Goal: Transaction & Acquisition: Download file/media

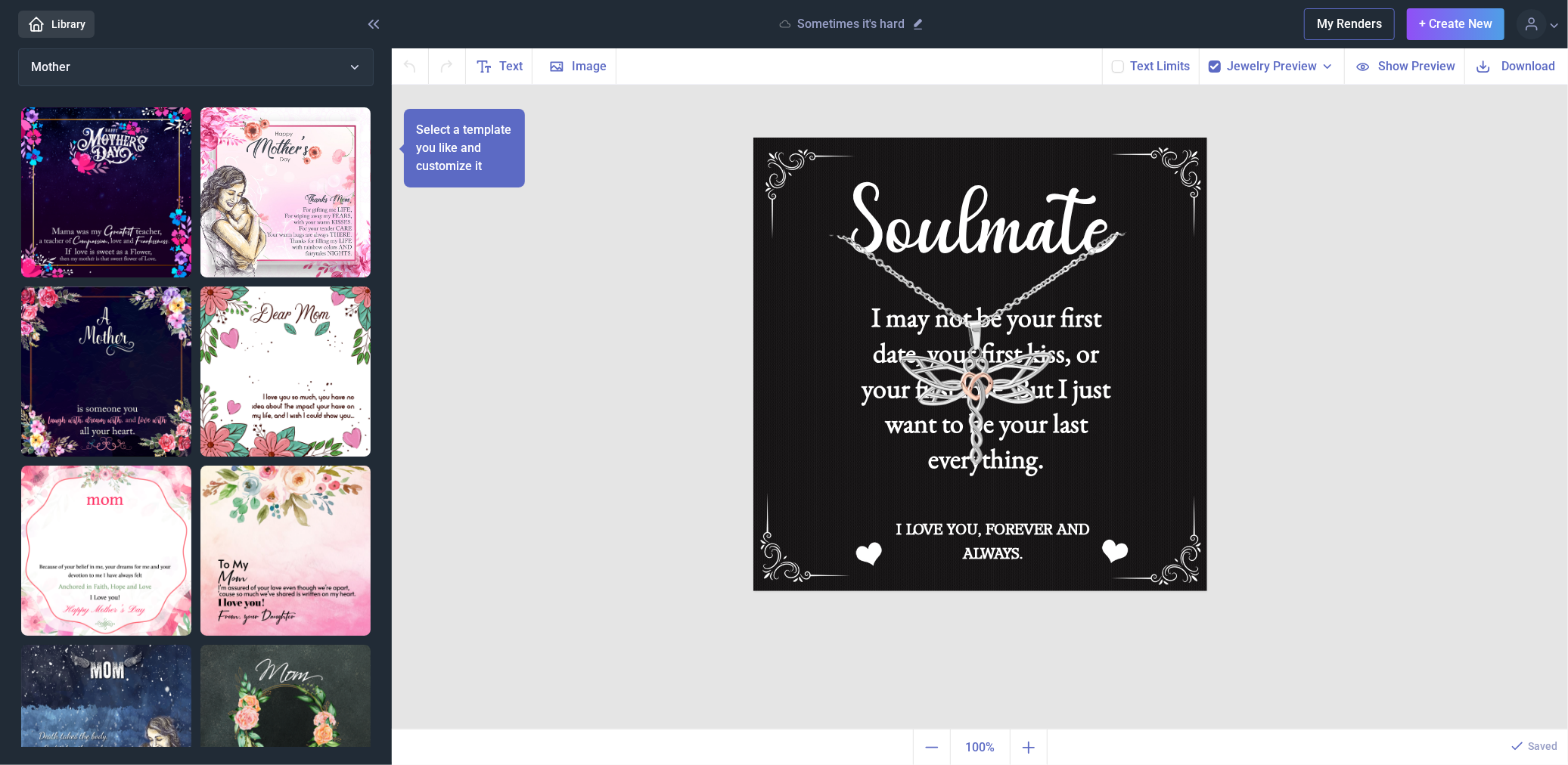
click at [65, 21] on link "Library" at bounding box center [56, 24] width 76 height 27
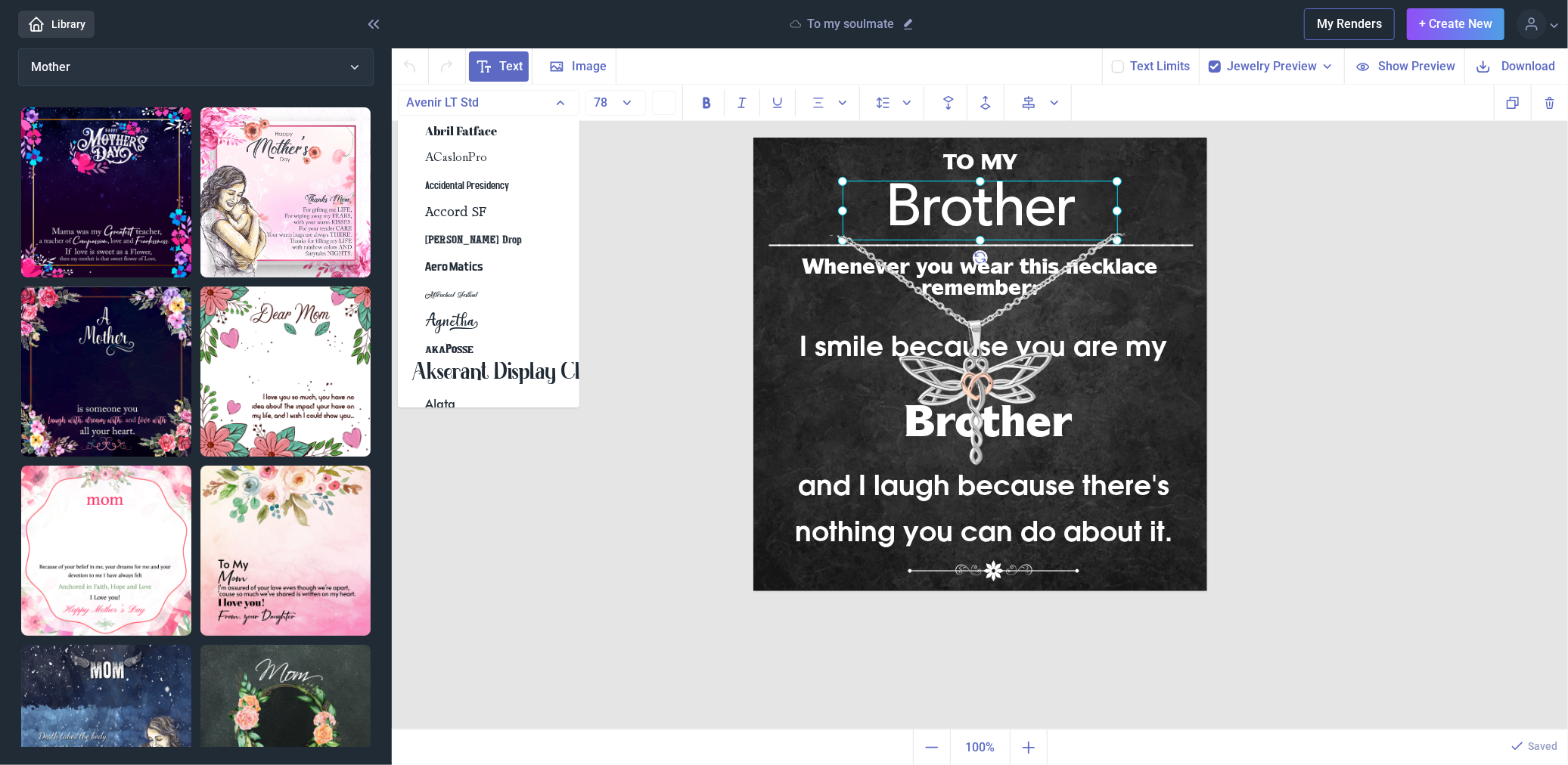
drag, startPoint x: 1013, startPoint y: 202, endPoint x: 1014, endPoint y: 212, distance: 10.0
click at [754, 138] on div "Brother" at bounding box center [754, 138] width 0 height 0
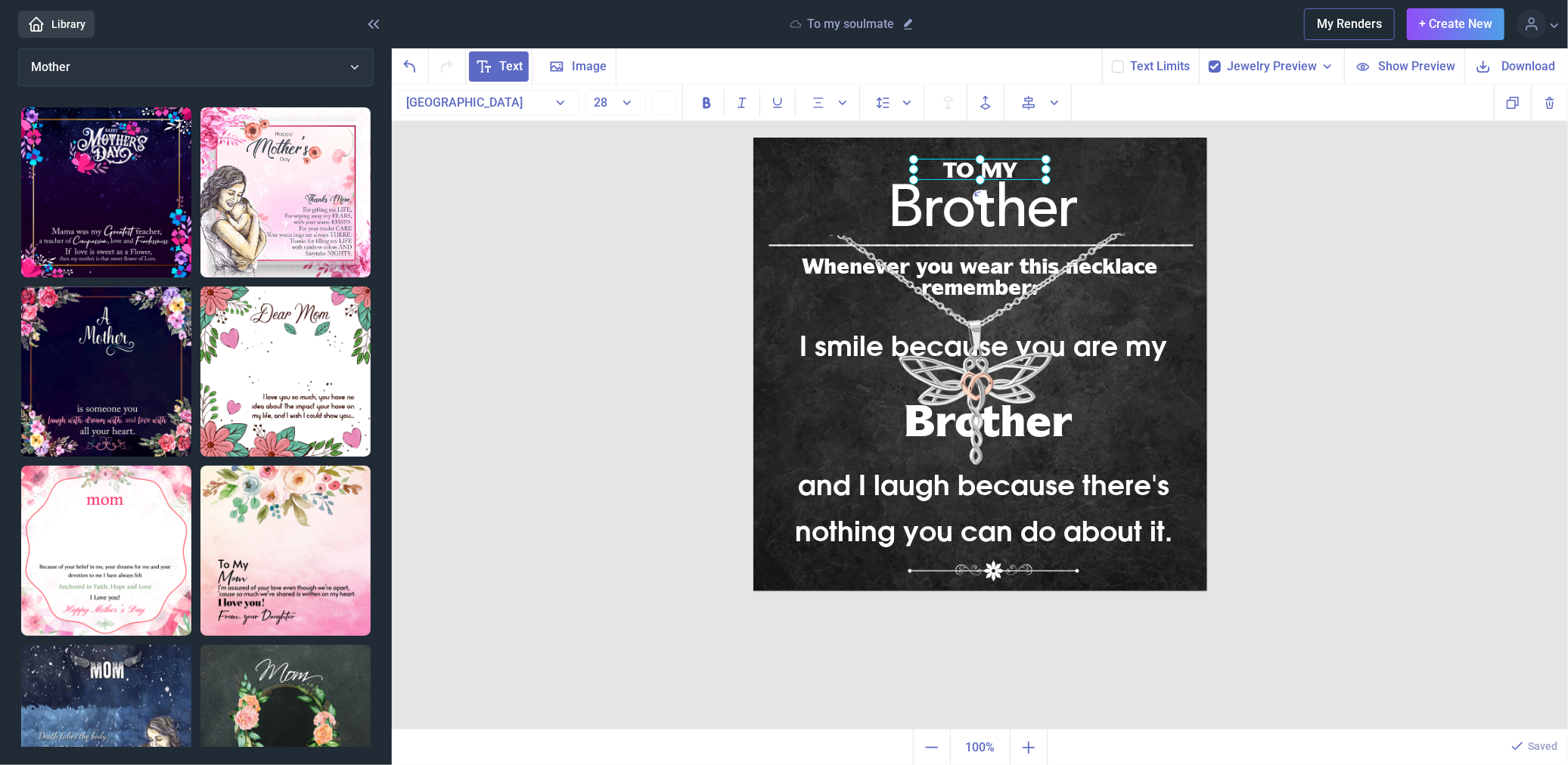
drag, startPoint x: 987, startPoint y: 162, endPoint x: 987, endPoint y: 170, distance: 8.0
click at [754, 138] on div "TO MY" at bounding box center [754, 138] width 0 height 0
click at [1168, 172] on img at bounding box center [980, 365] width 454 height 454
click at [754, 138] on div "TO MY" at bounding box center [754, 138] width 0 height 0
click at [1318, 202] on div "TO MY Brother I smile because you are my and I laugh because there's nothing yo…" at bounding box center [979, 408] width 1176 height 646
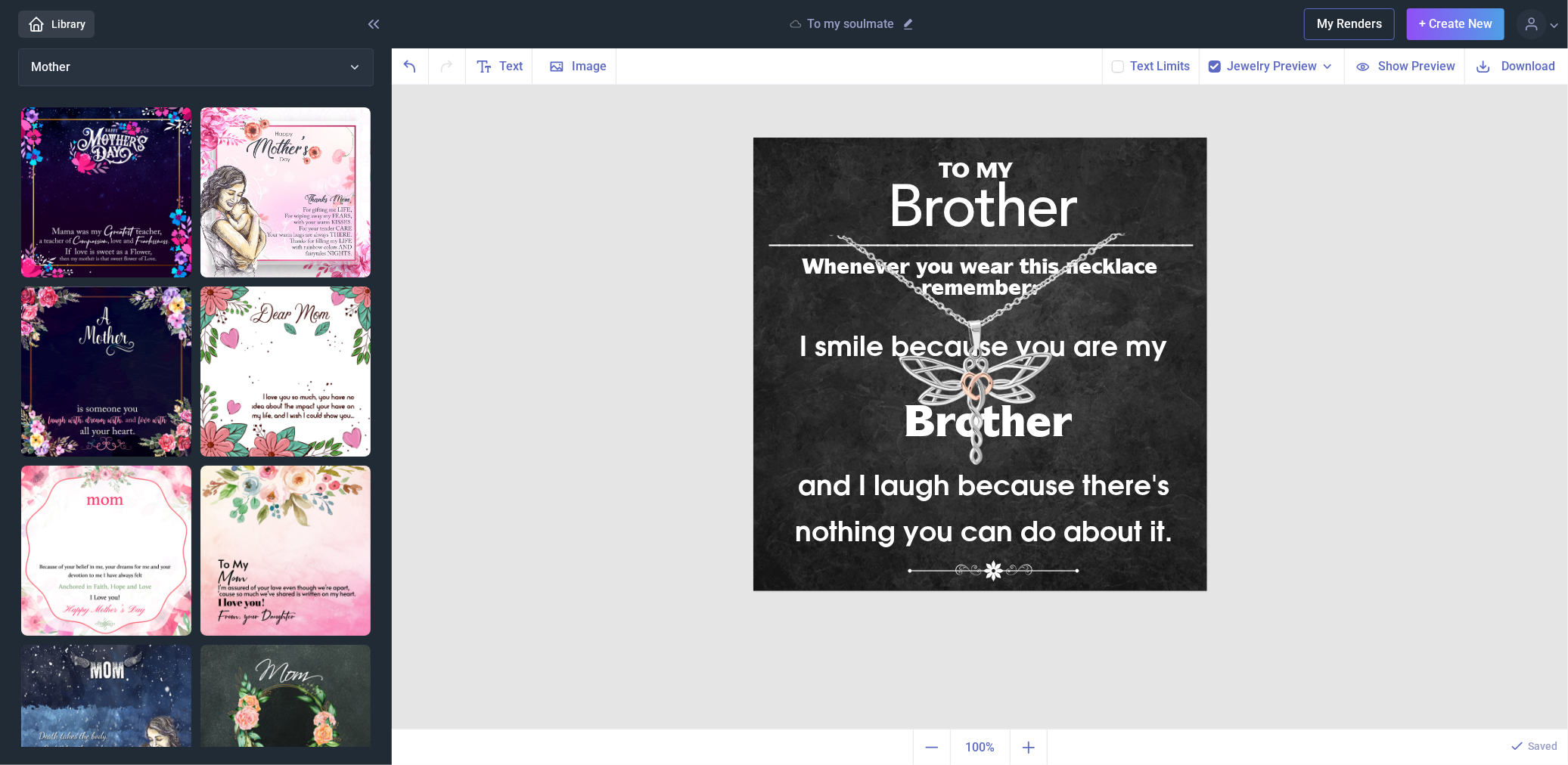
click at [1517, 61] on span "Download" at bounding box center [1529, 65] width 54 height 17
click at [1124, 138] on div "Whenever you wear this necklace remember:" at bounding box center [980, 138] width 454 height 0
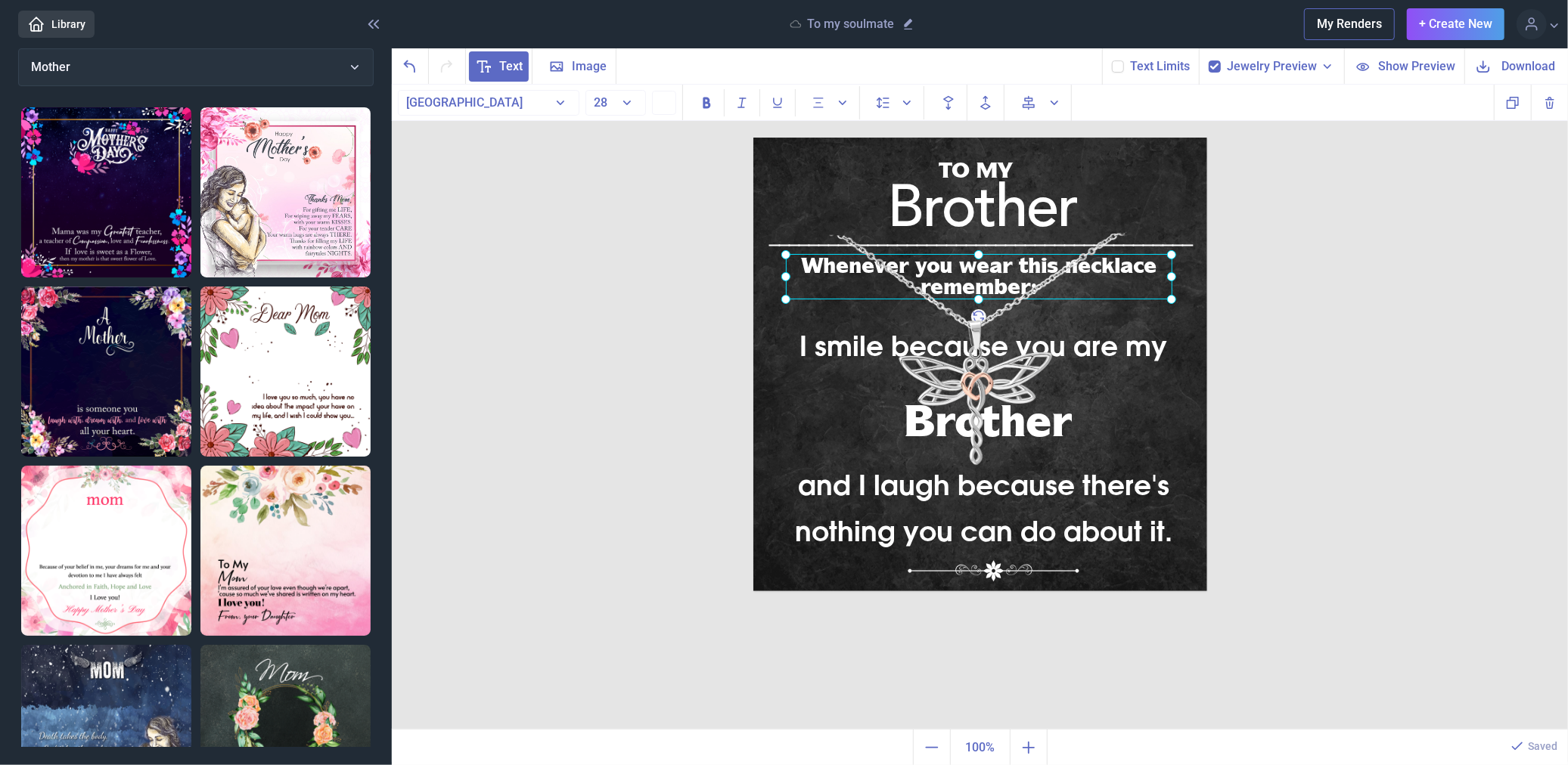
click at [1123, 262] on div at bounding box center [978, 277] width 386 height 46
click at [1122, 262] on div at bounding box center [978, 277] width 386 height 46
click at [1122, 262] on div "Whenever you wear this necklace remember:" at bounding box center [978, 277] width 386 height 46
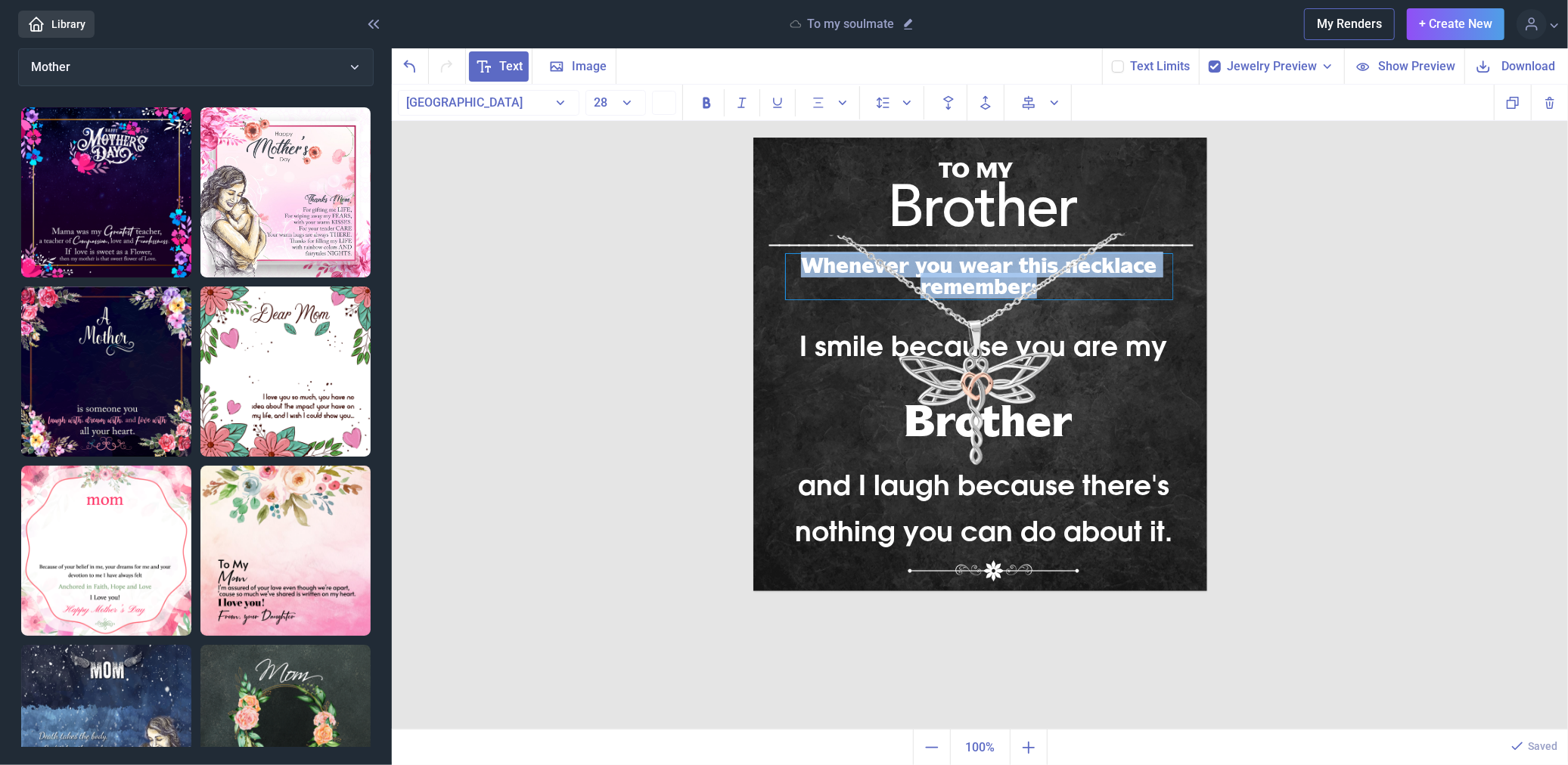
click at [1121, 262] on div "Whenever you wear this necklace remember:" at bounding box center [978, 277] width 386 height 46
click at [1117, 262] on div "Whenever you wear this necklace remember:" at bounding box center [978, 277] width 386 height 46
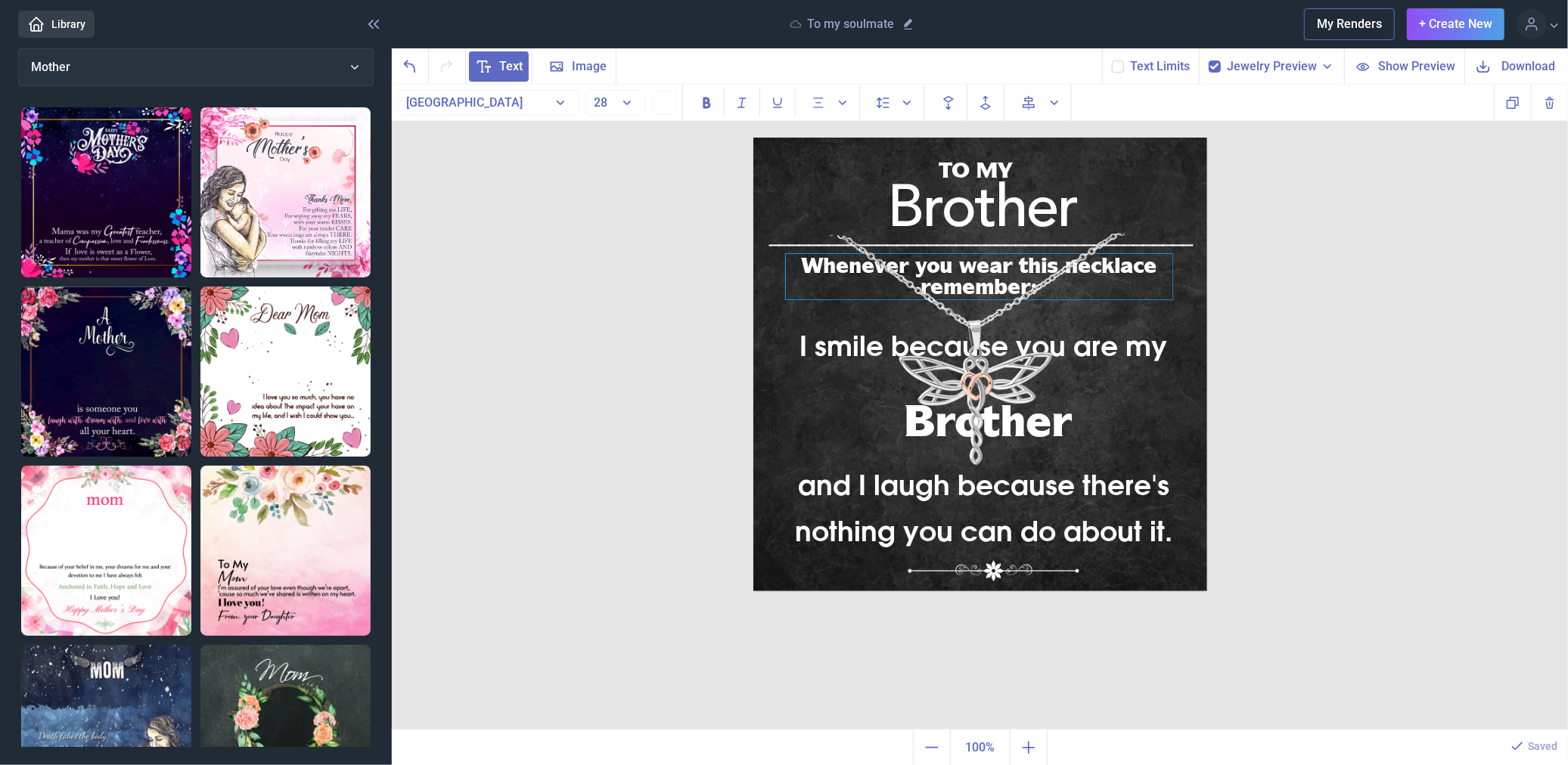
click at [1117, 261] on div "Whenever you wear this necklace remember:" at bounding box center [978, 277] width 386 height 46
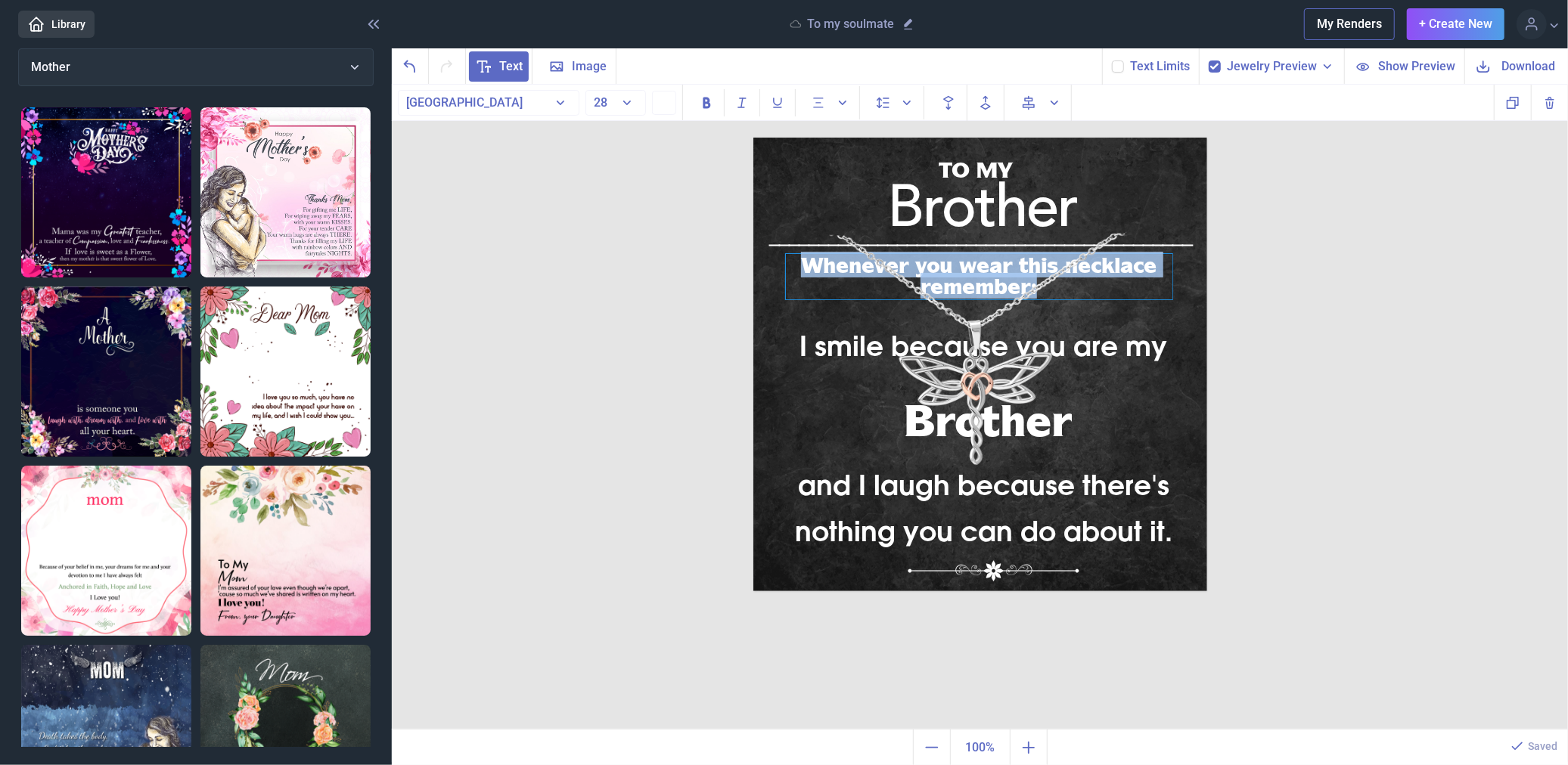
click at [1117, 261] on div "Whenever you wear this necklace remember:" at bounding box center [978, 277] width 386 height 46
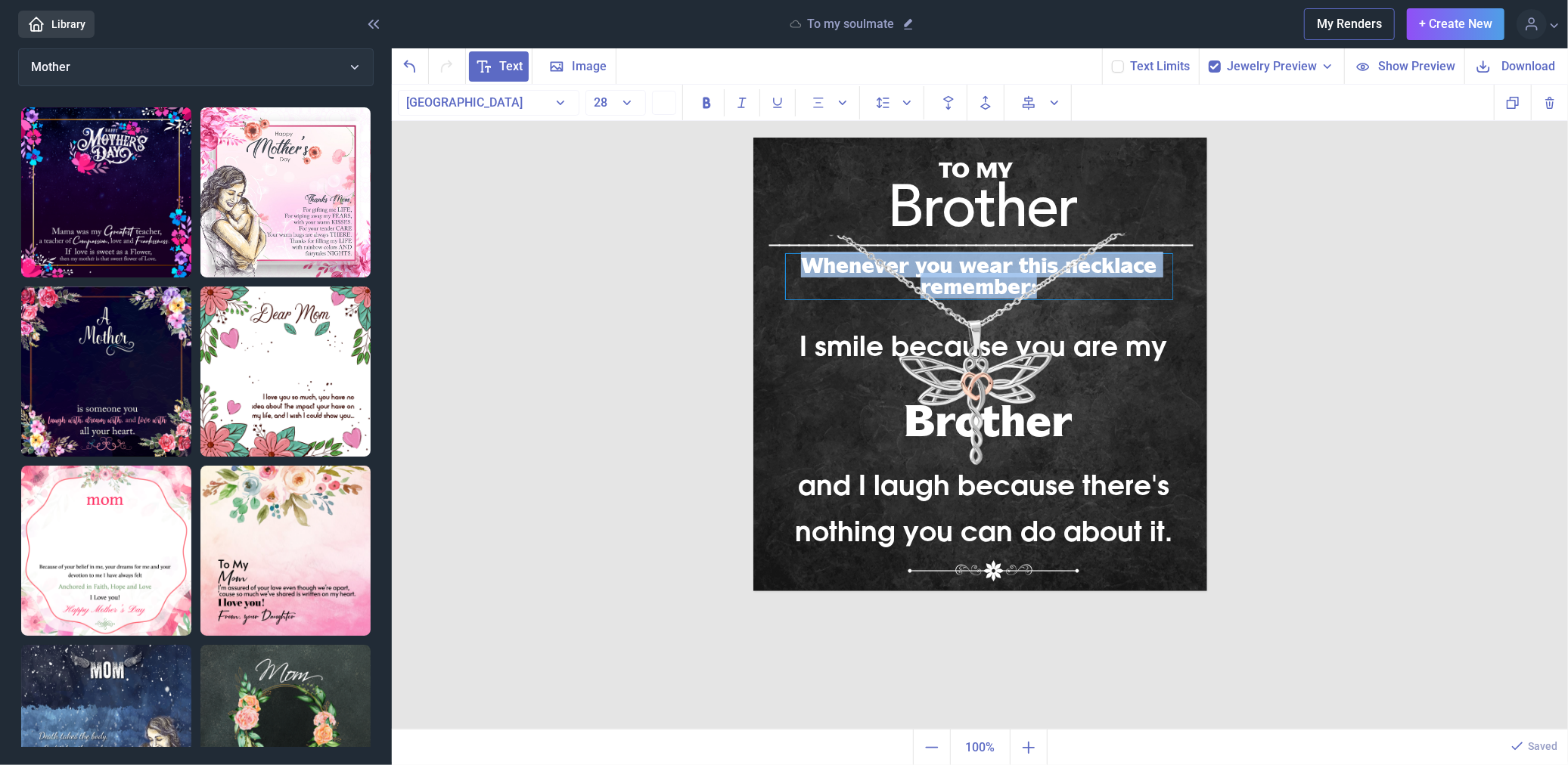
click at [1117, 261] on div "Whenever you wear this necklace remember:" at bounding box center [978, 277] width 386 height 46
click at [1116, 261] on div "Whenever you wear this necklace remember:" at bounding box center [978, 277] width 386 height 46
click at [1103, 262] on div "Whenever you wear this necklace remember:" at bounding box center [978, 277] width 386 height 46
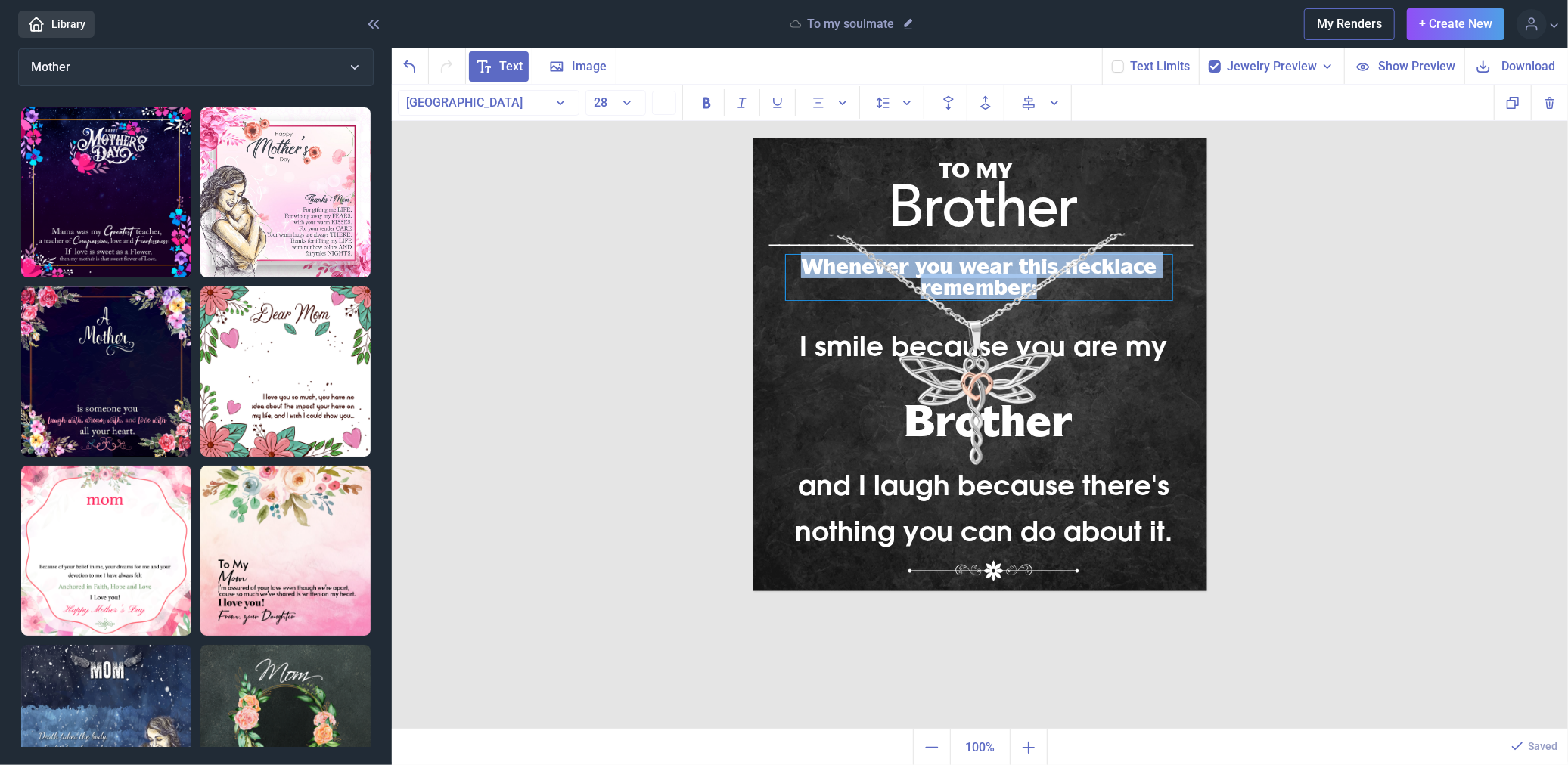
click at [1103, 262] on div "Whenever you wear this necklace remember:" at bounding box center [978, 277] width 386 height 46
click at [1132, 279] on div "Whenever you wear this necklace remember:" at bounding box center [978, 277] width 386 height 46
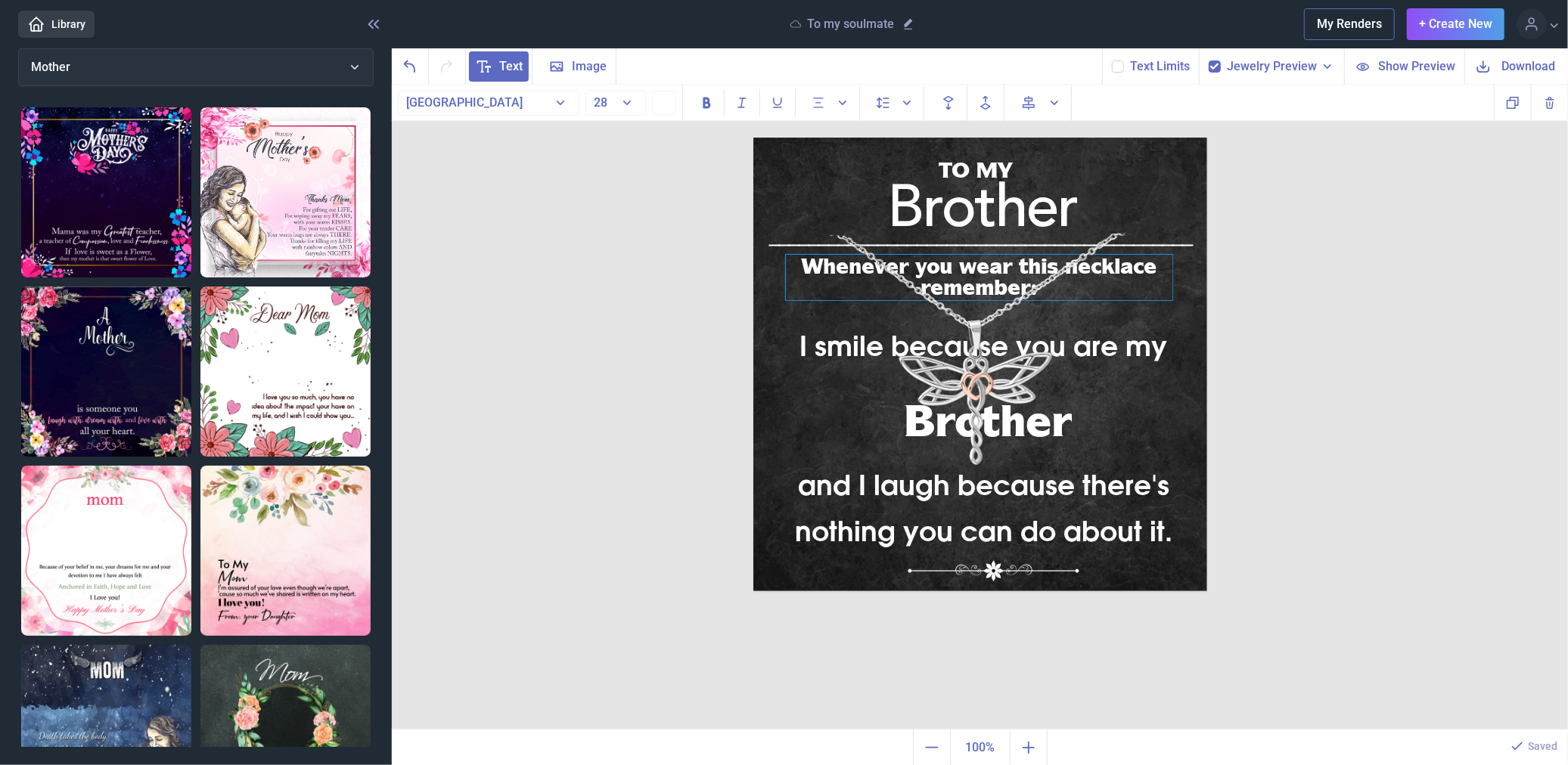
click at [1099, 266] on div "Whenever you wear this necklace remember:" at bounding box center [978, 277] width 386 height 46
click at [1328, 253] on div "TO MY Brother I smile because you are my and I laugh because there's nothing yo…" at bounding box center [979, 408] width 1176 height 646
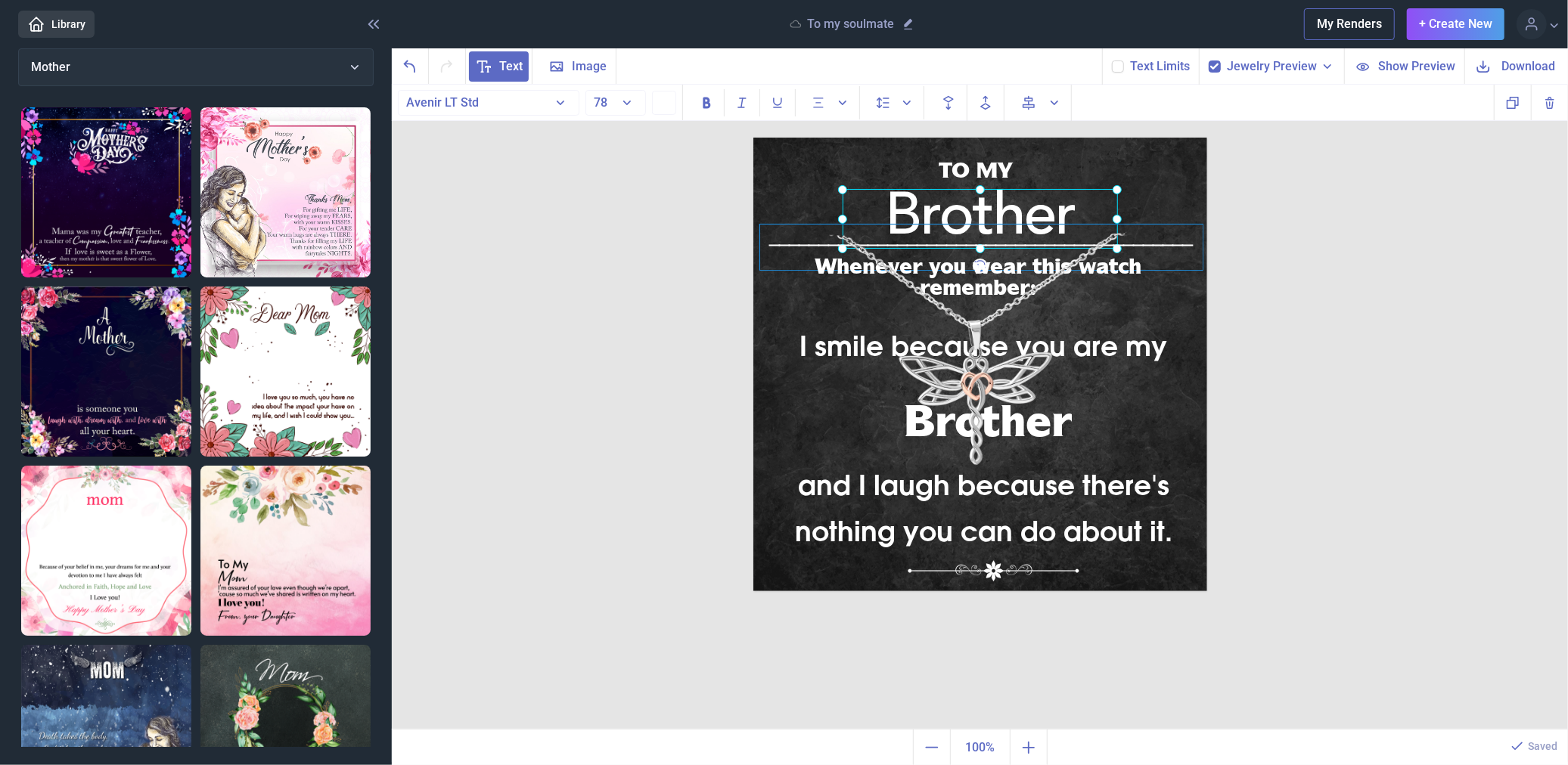
drag, startPoint x: 1066, startPoint y: 217, endPoint x: 1064, endPoint y: 225, distance: 8.2
click at [1064, 225] on div "TO MY Brother I smile because you are my and I laugh because there's nothing yo…" at bounding box center [980, 365] width 454 height 454
click at [754, 138] on div "TO MY" at bounding box center [754, 138] width 0 height 0
click at [1314, 177] on div "TO MY Brother I smile because you are my and I laugh because there's nothing yo…" at bounding box center [979, 408] width 1176 height 646
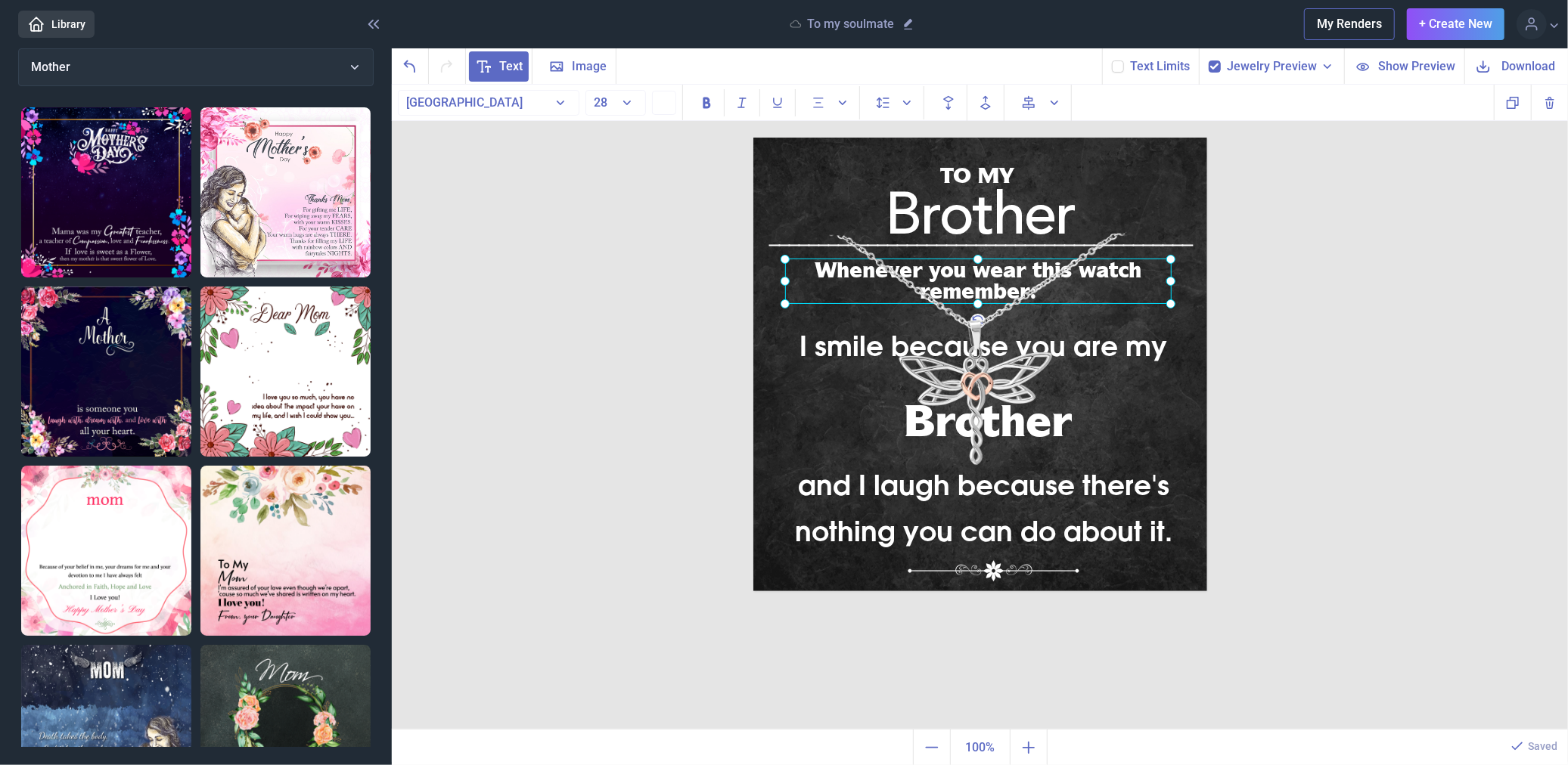
click at [754, 138] on div "Whenever you wear this watch remember:" at bounding box center [754, 138] width 0 height 0
click at [1340, 246] on div "TO MY Brother I smile because you are my and I laugh because there's nothing yo…" at bounding box center [979, 408] width 1176 height 646
click at [754, 138] on div "Brother" at bounding box center [754, 138] width 0 height 0
click at [1332, 202] on div "TO MY Brother I smile because you are my and I laugh because there's nothing yo…" at bounding box center [979, 408] width 1176 height 646
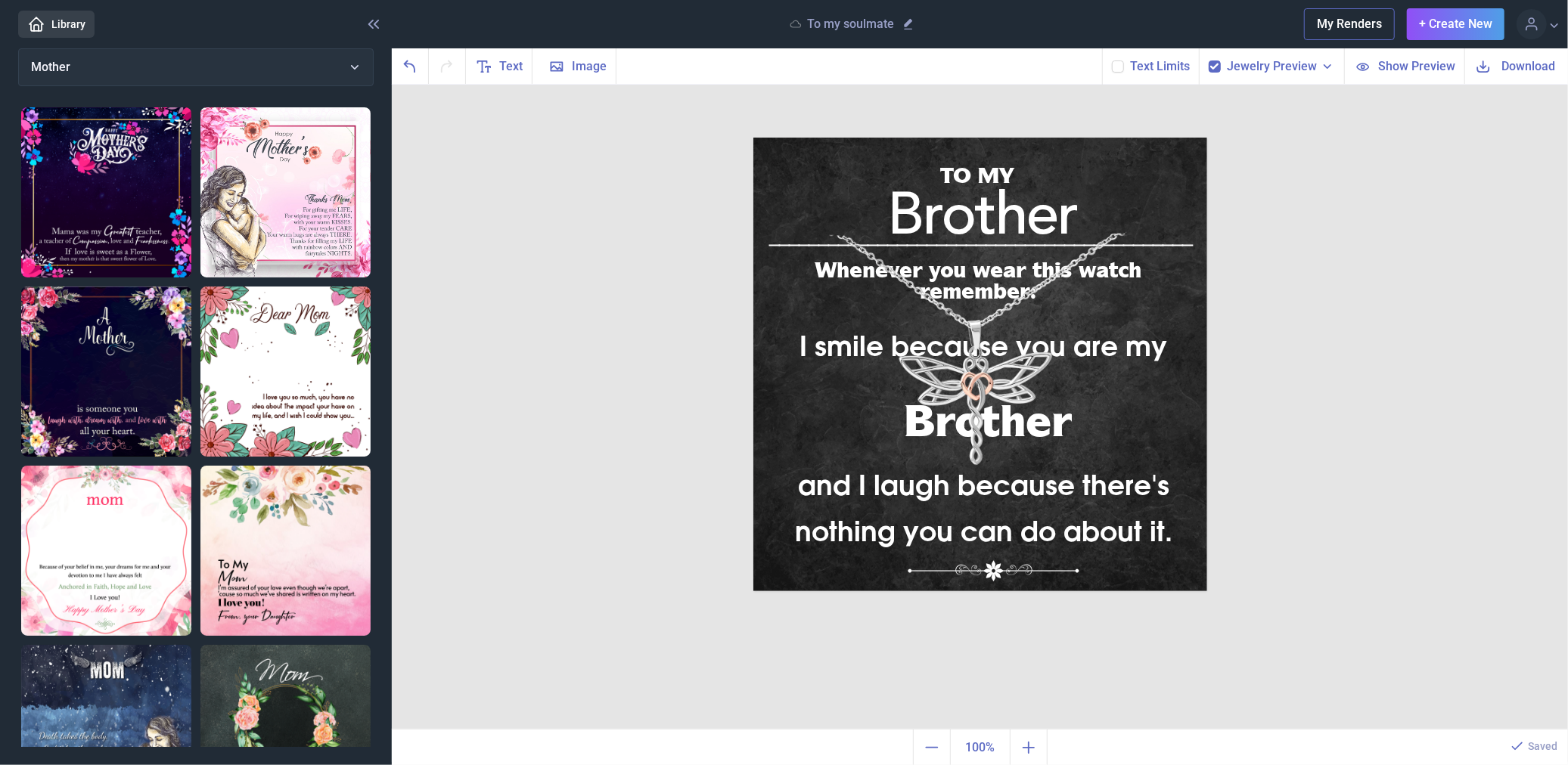
click at [1507, 68] on span "Download" at bounding box center [1529, 65] width 54 height 17
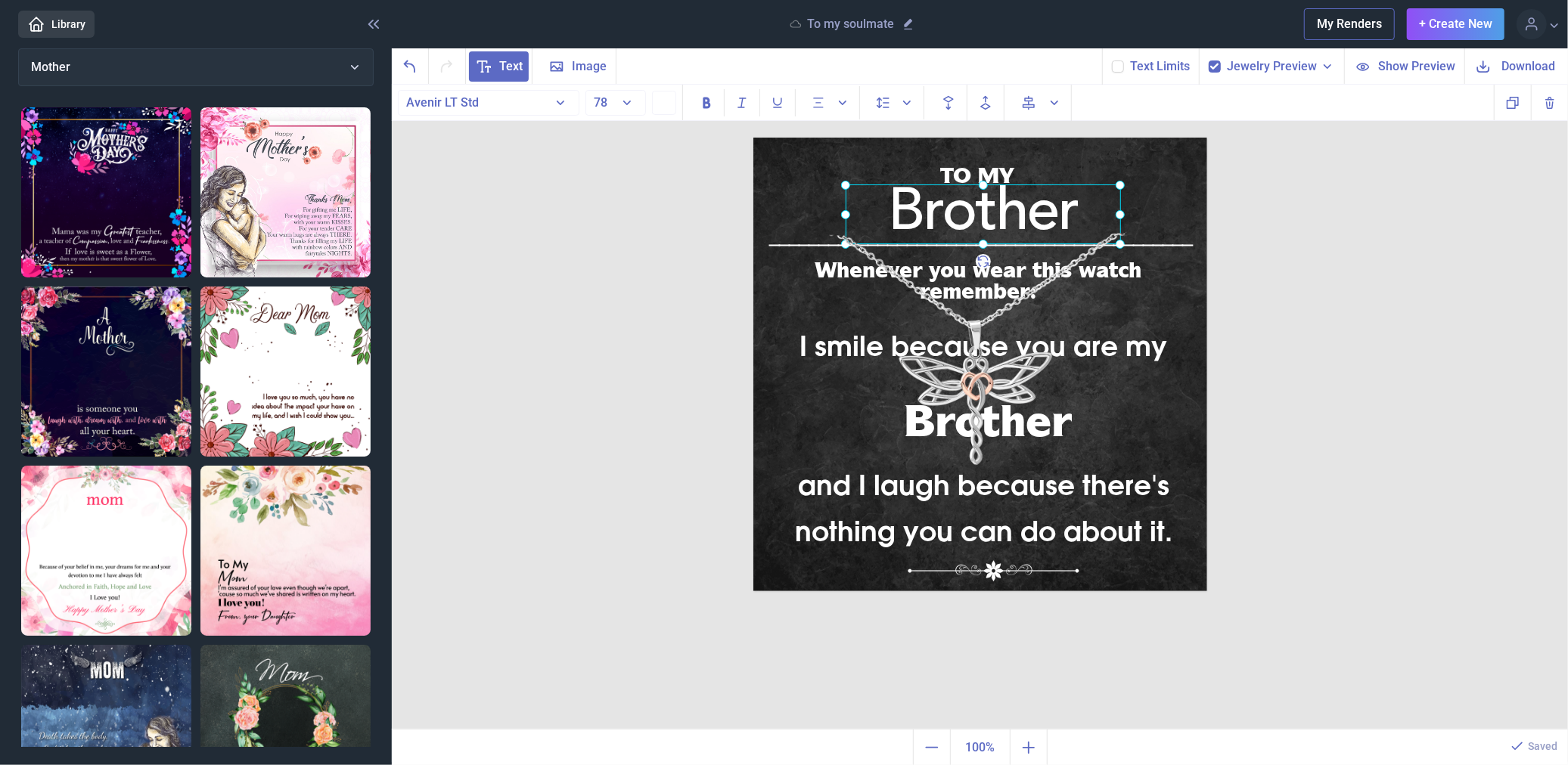
click at [754, 138] on div "Brother" at bounding box center [754, 138] width 0 height 0
click at [1266, 219] on div "TO MY Brother I smile because you are my and I laugh because there's nothing yo…" at bounding box center [979, 408] width 1176 height 646
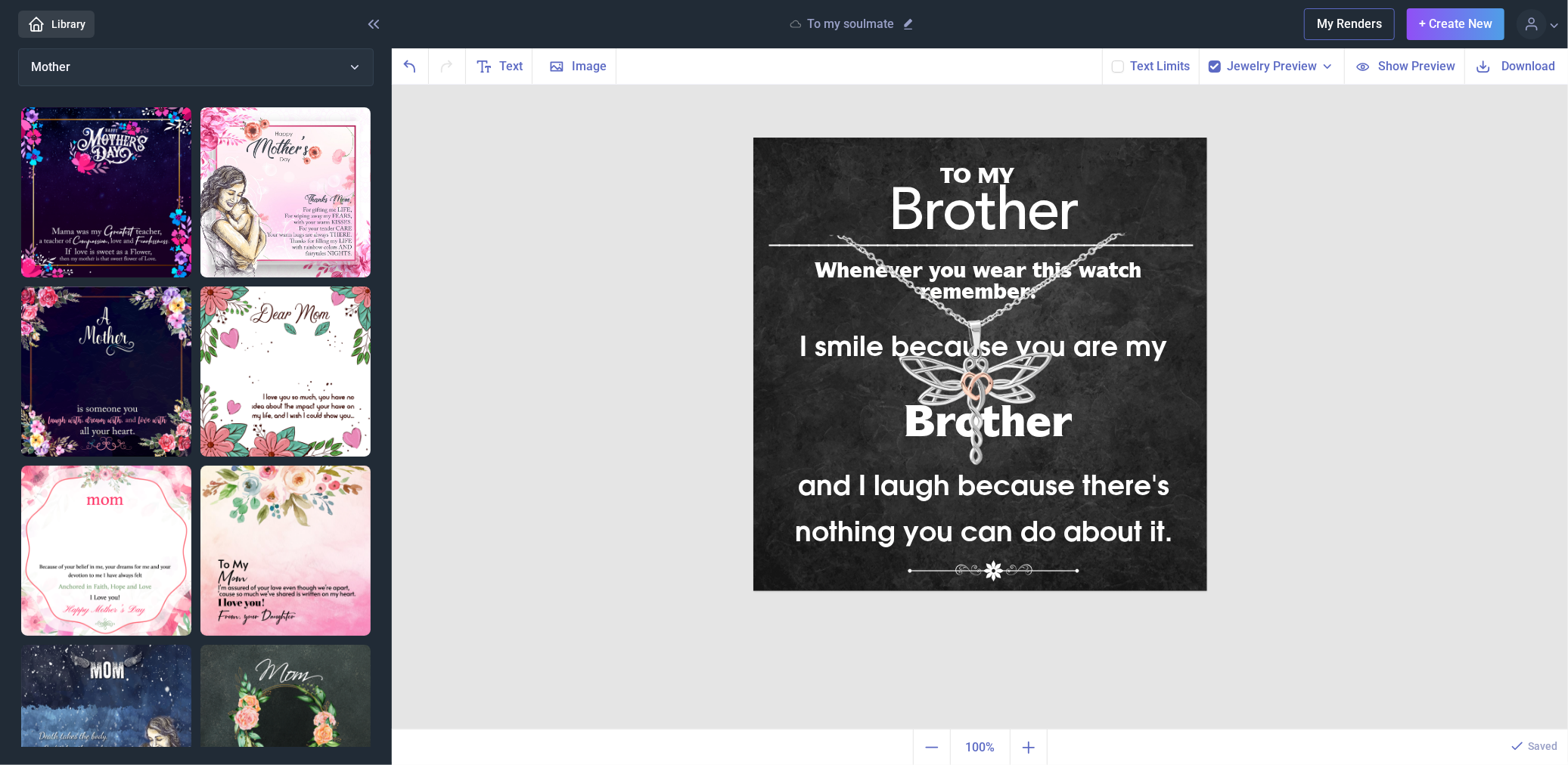
click at [1505, 71] on span "Download" at bounding box center [1529, 65] width 54 height 17
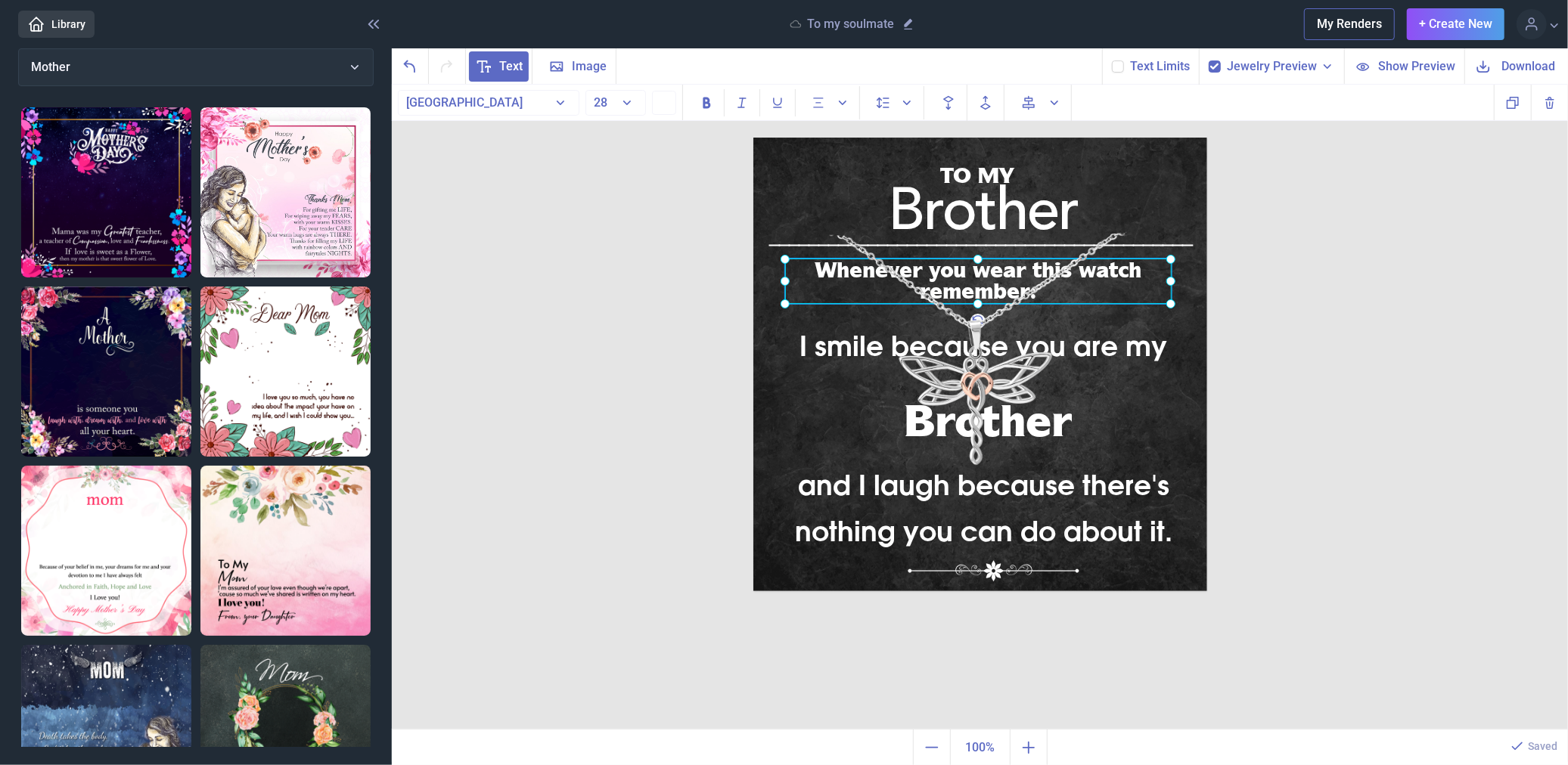
click at [754, 138] on div "Whenever you wear this watch remember:" at bounding box center [754, 138] width 0 height 0
click at [1115, 266] on div at bounding box center [978, 281] width 386 height 46
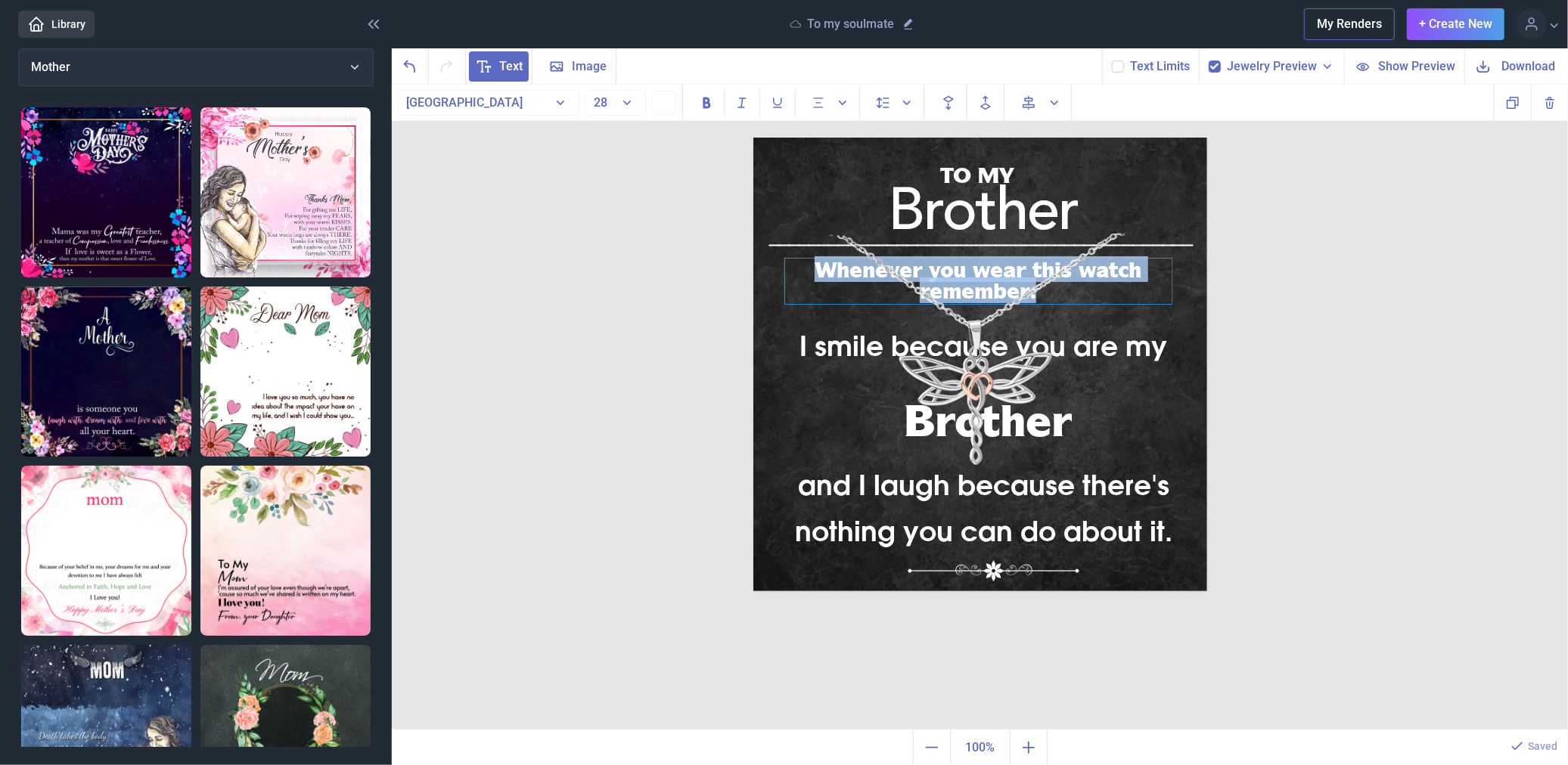
click at [1115, 266] on div "Whenever you wear this watch remember:" at bounding box center [978, 281] width 386 height 46
click at [1115, 260] on div "Whenever you wear this watch remember:" at bounding box center [978, 281] width 386 height 46
click at [1114, 260] on div "Whenever you wear this watch remember:" at bounding box center [978, 281] width 386 height 46
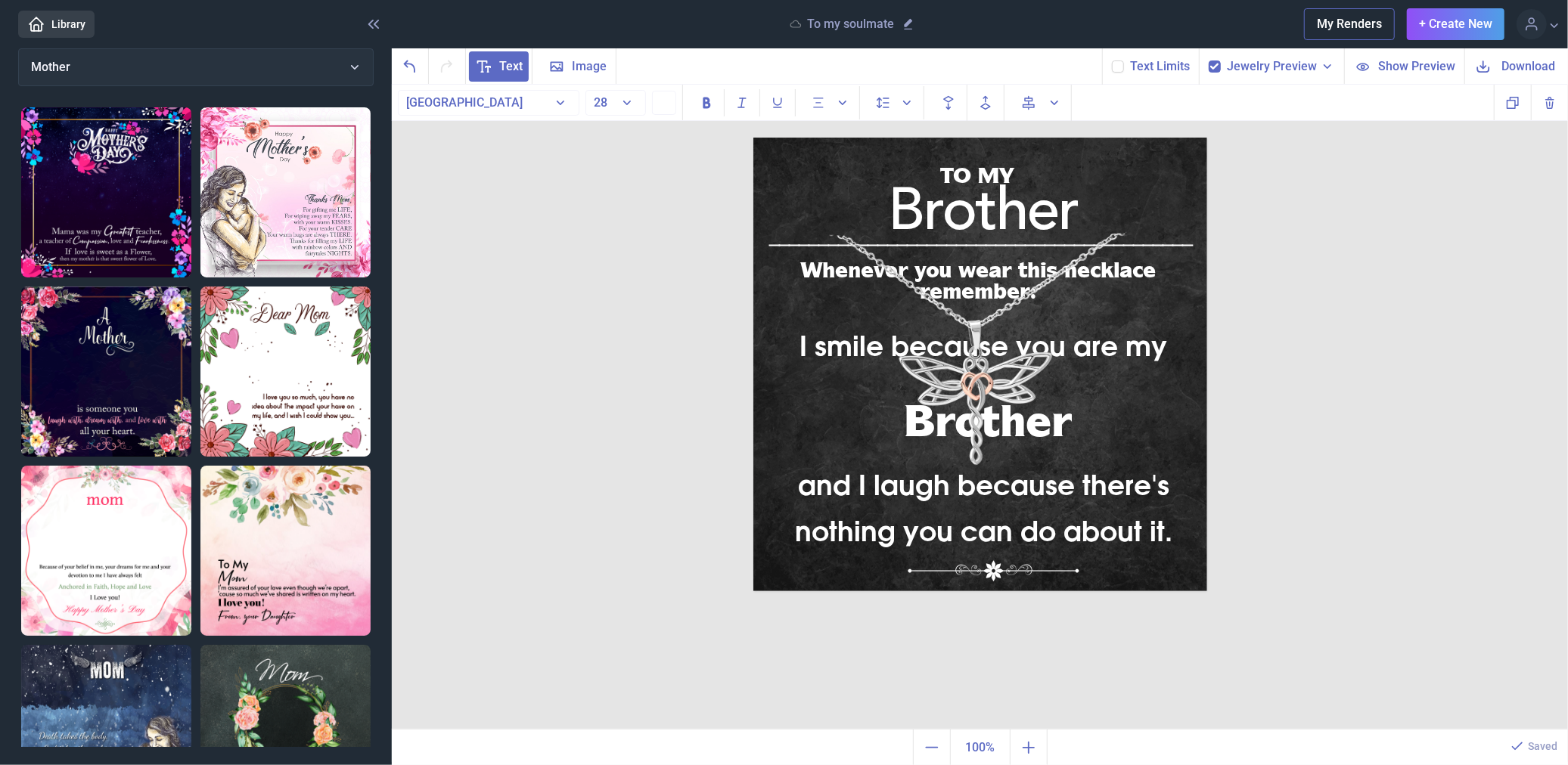
drag, startPoint x: 1271, startPoint y: 245, endPoint x: 1327, endPoint y: 209, distance: 66.6
click at [1274, 243] on div "TO MY Brother I smile because you are my and I laugh because there's nothing yo…" at bounding box center [979, 408] width 1176 height 646
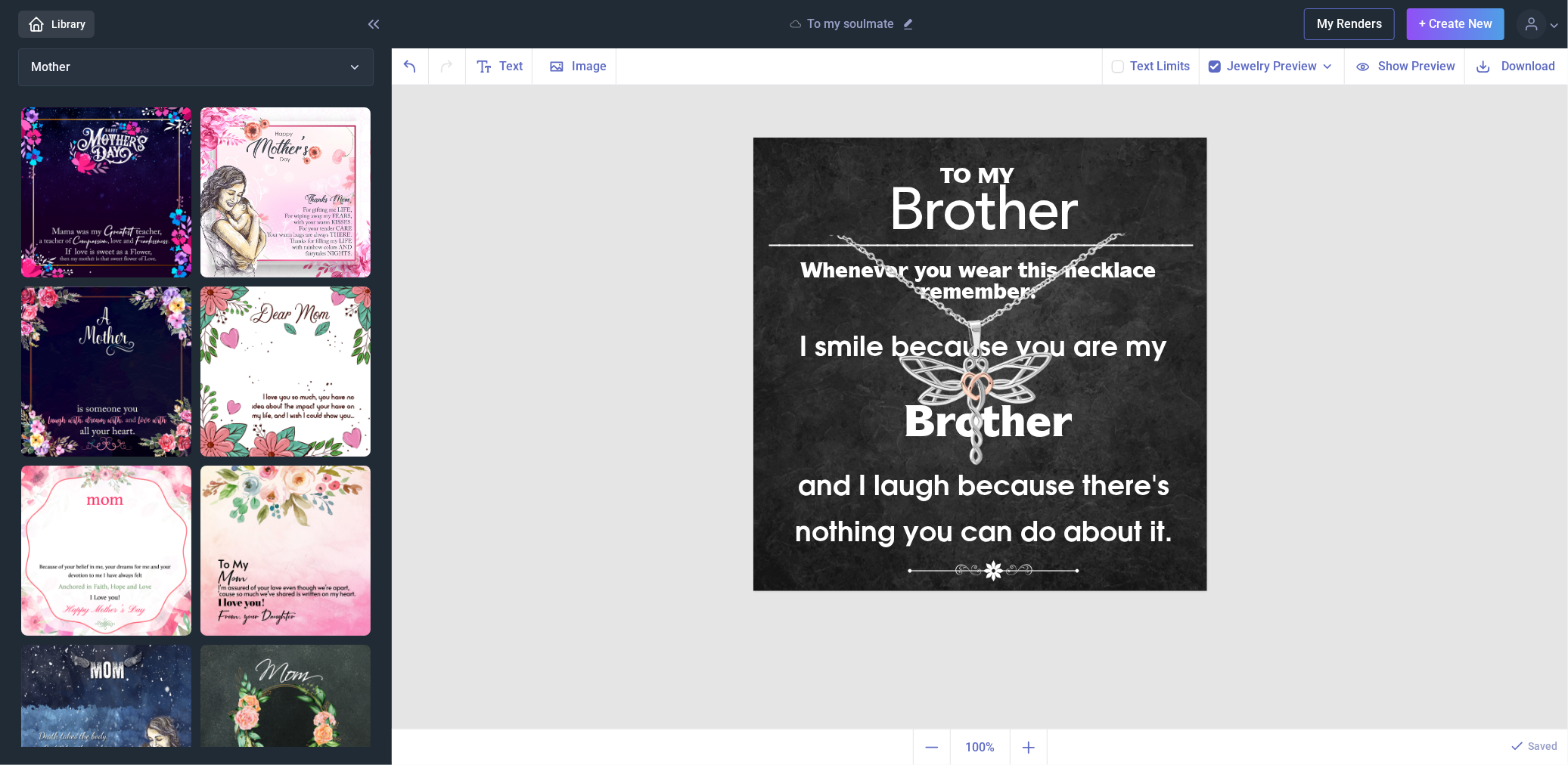
click at [1478, 65] on icon at bounding box center [1483, 66] width 18 height 18
click at [1118, 138] on div "Whenever you wear this necklace remember:" at bounding box center [980, 138] width 454 height 0
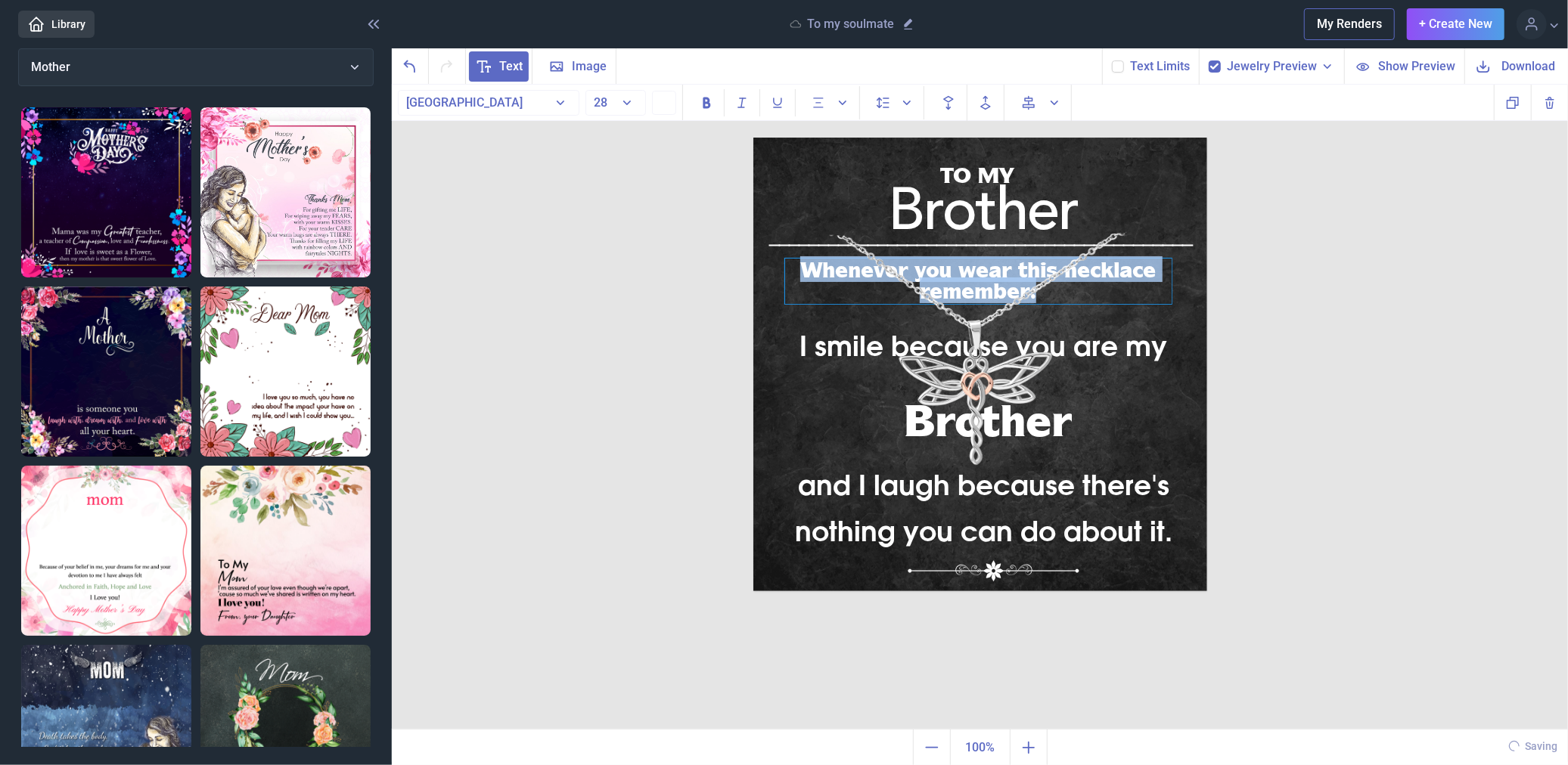
click at [1118, 269] on div "Whenever you wear this necklace remember:" at bounding box center [978, 281] width 386 height 46
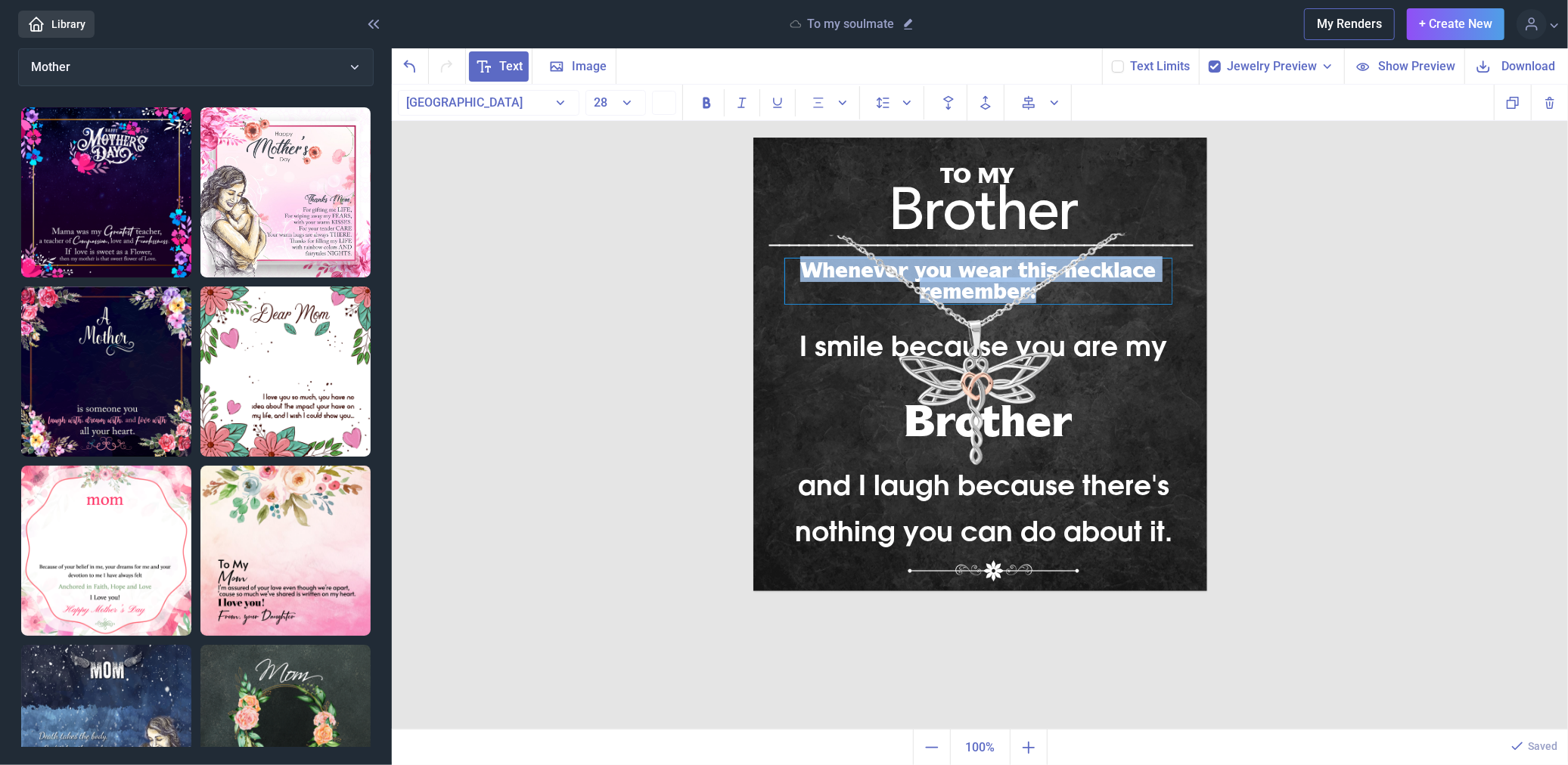
click at [1118, 269] on div "Whenever you wear this necklace remember:" at bounding box center [978, 281] width 386 height 46
click at [1109, 270] on div "Whenever you wear this necklace remember:" at bounding box center [978, 281] width 386 height 46
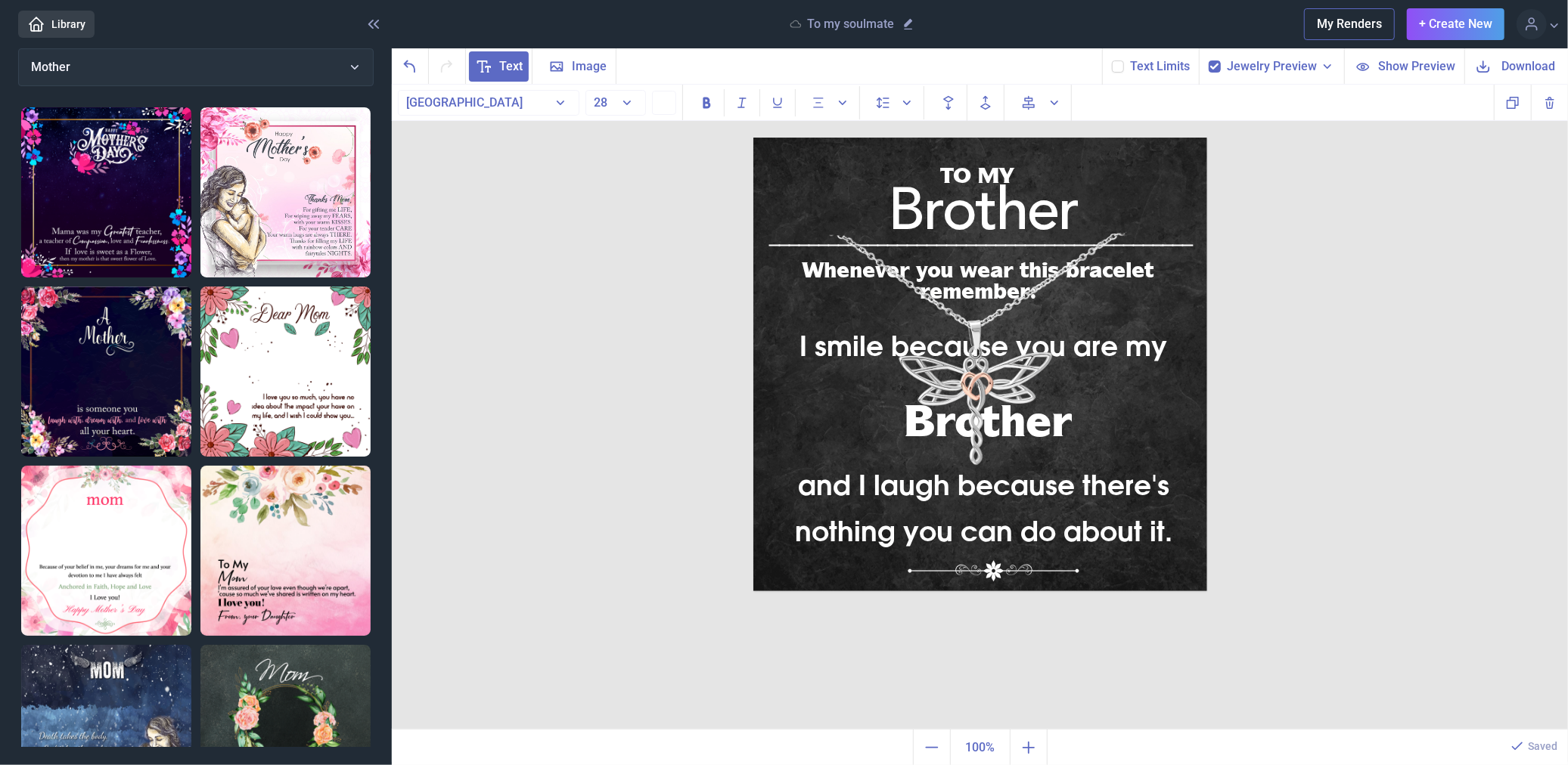
drag, startPoint x: 1446, startPoint y: 155, endPoint x: 1447, endPoint y: 146, distance: 9.1
click at [1446, 150] on div "TO MY Brother I smile because you are my and I laugh because there's nothing yo…" at bounding box center [979, 408] width 1176 height 646
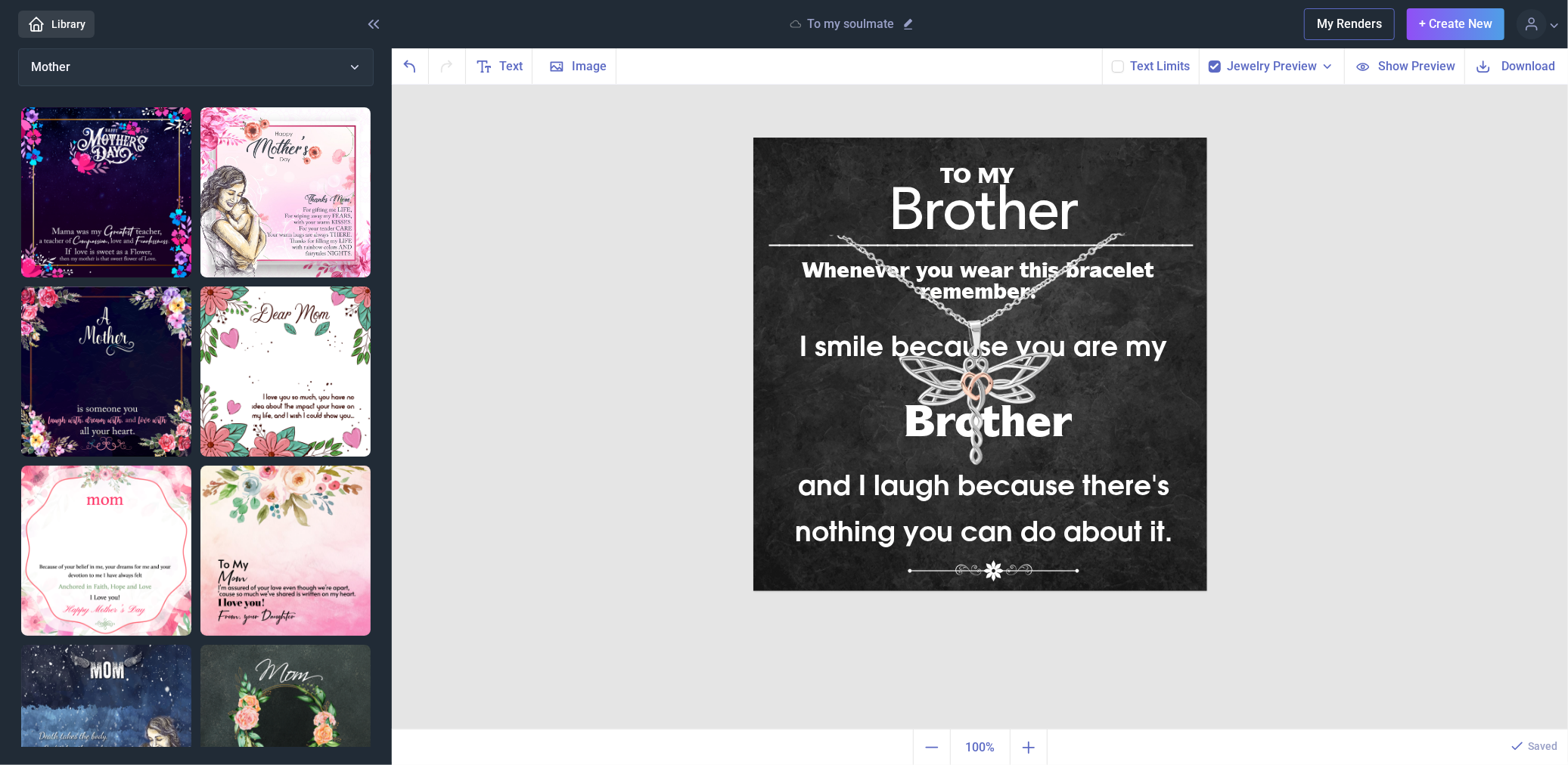
click at [1495, 56] on button "Download" at bounding box center [1516, 66] width 104 height 36
